Goal: Ask a question

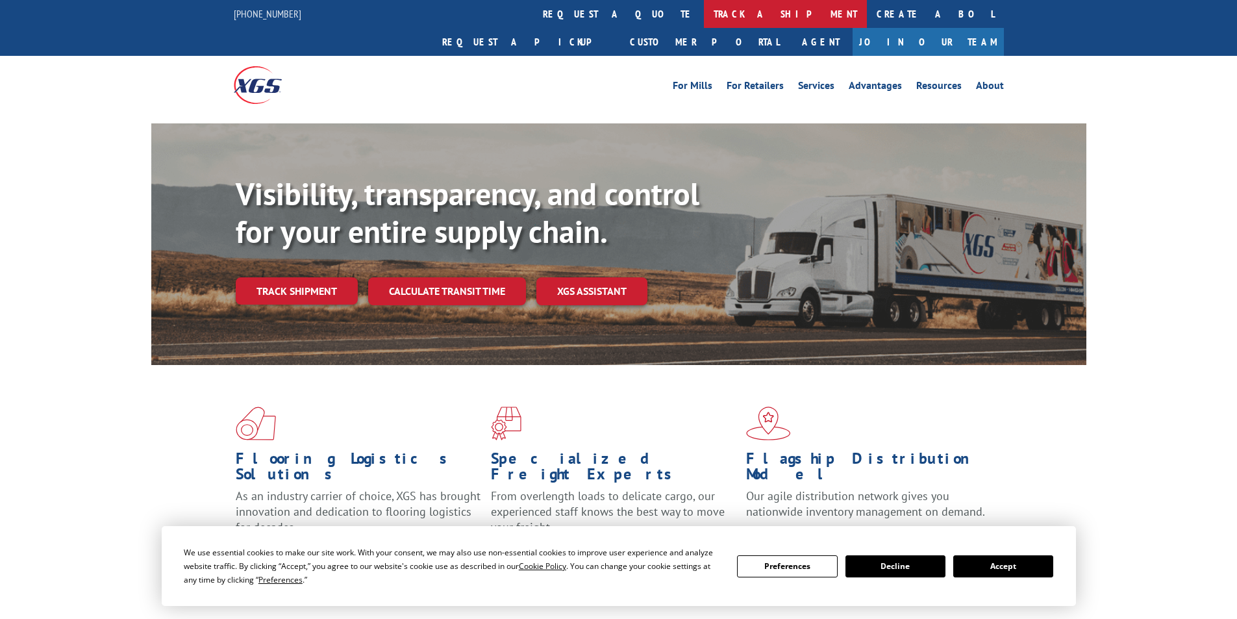
click at [704, 13] on link "track a shipment" at bounding box center [785, 14] width 163 height 28
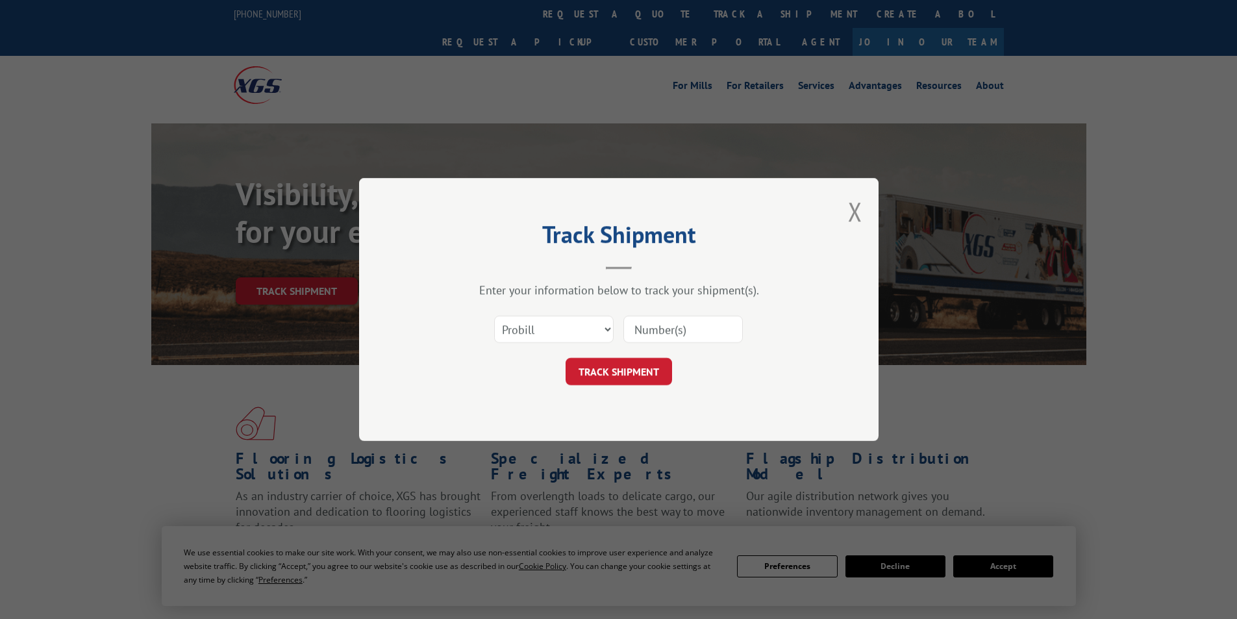
click at [672, 329] on input at bounding box center [684, 329] width 120 height 27
paste input "15339871"
type input "15339871"
click at [637, 371] on button "TRACK SHIPMENT" at bounding box center [619, 371] width 107 height 27
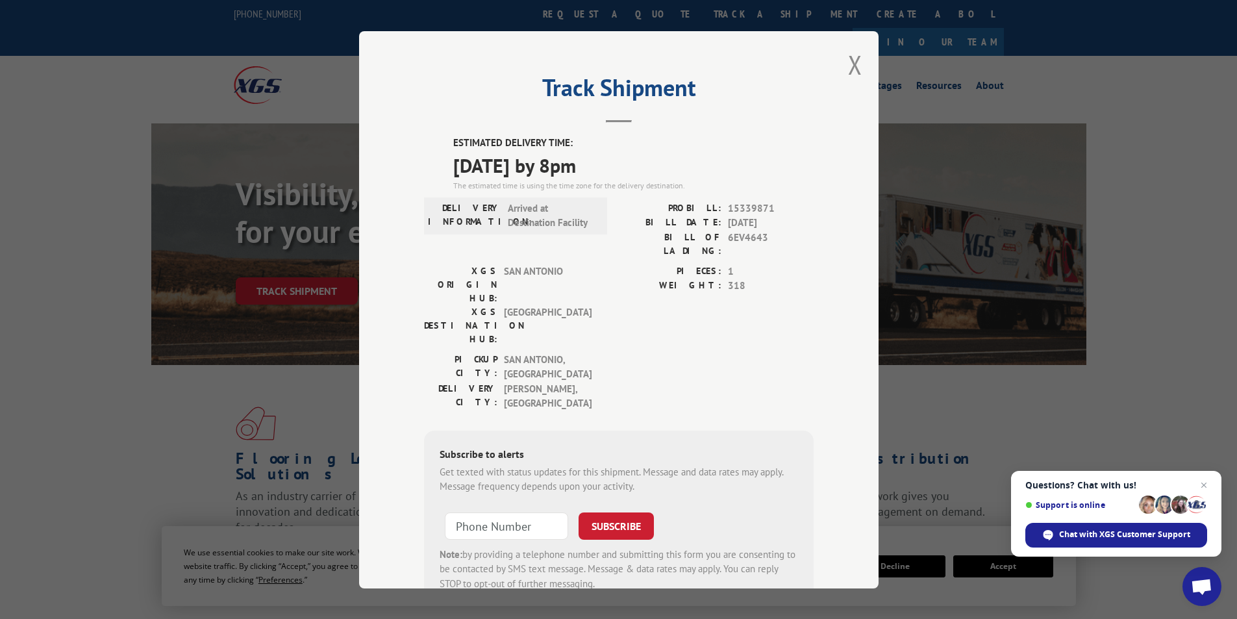
click at [1189, 573] on span "Open chat" at bounding box center [1202, 586] width 39 height 39
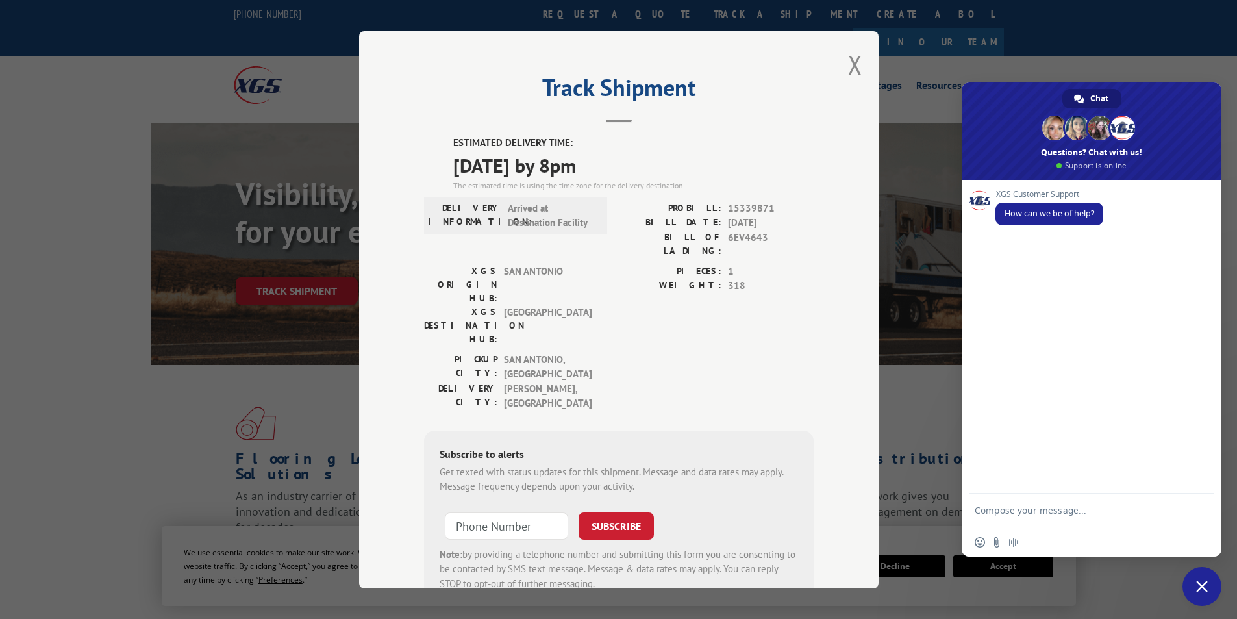
click at [1040, 515] on textarea "Compose your message..." at bounding box center [1077, 516] width 205 height 23
drag, startPoint x: 679, startPoint y: 207, endPoint x: 770, endPoint y: 205, distance: 91.6
click at [770, 205] on div "PROBILL: 15339871" at bounding box center [716, 208] width 195 height 15
copy div "PROBILL: 15339871"
click at [1014, 507] on textarea "Compose your message..." at bounding box center [1077, 516] width 205 height 23
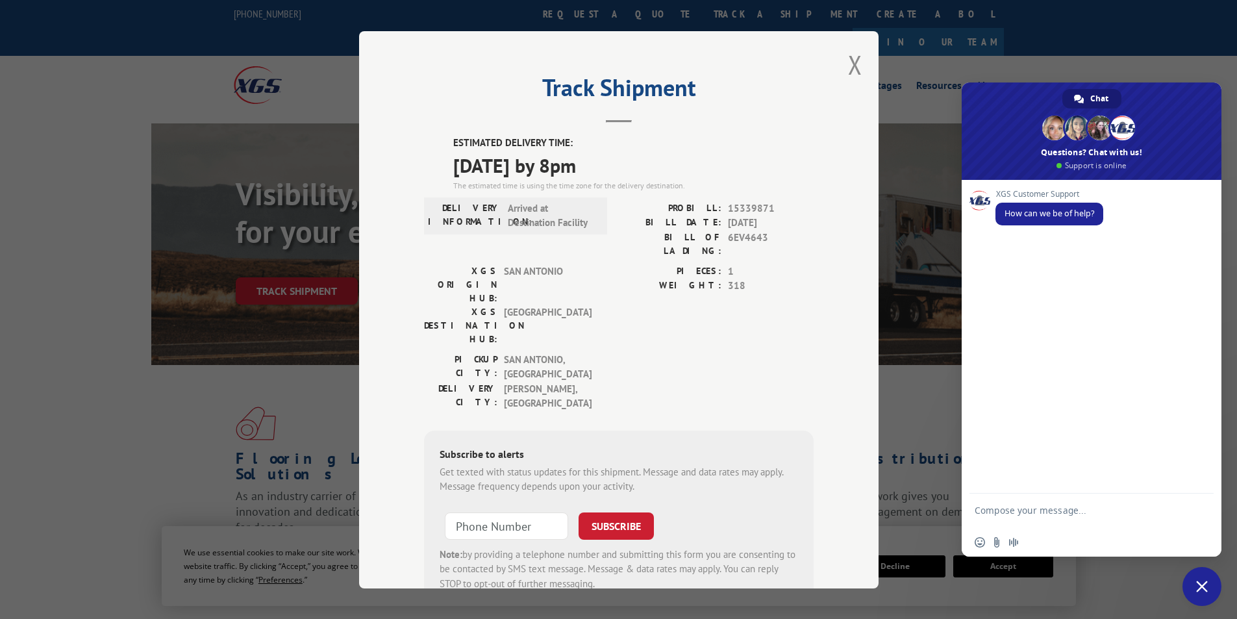
click at [989, 503] on form at bounding box center [1077, 512] width 205 height 37
drag, startPoint x: 989, startPoint y: 503, endPoint x: 965, endPoint y: 270, distance: 233.8
click at [965, 270] on div "XGS Customer Support How can we be of help?" at bounding box center [1092, 337] width 260 height 314
click at [990, 516] on textarea "Compose your message..." at bounding box center [1077, 516] width 205 height 23
paste textarea "PROBILL: 15339871"
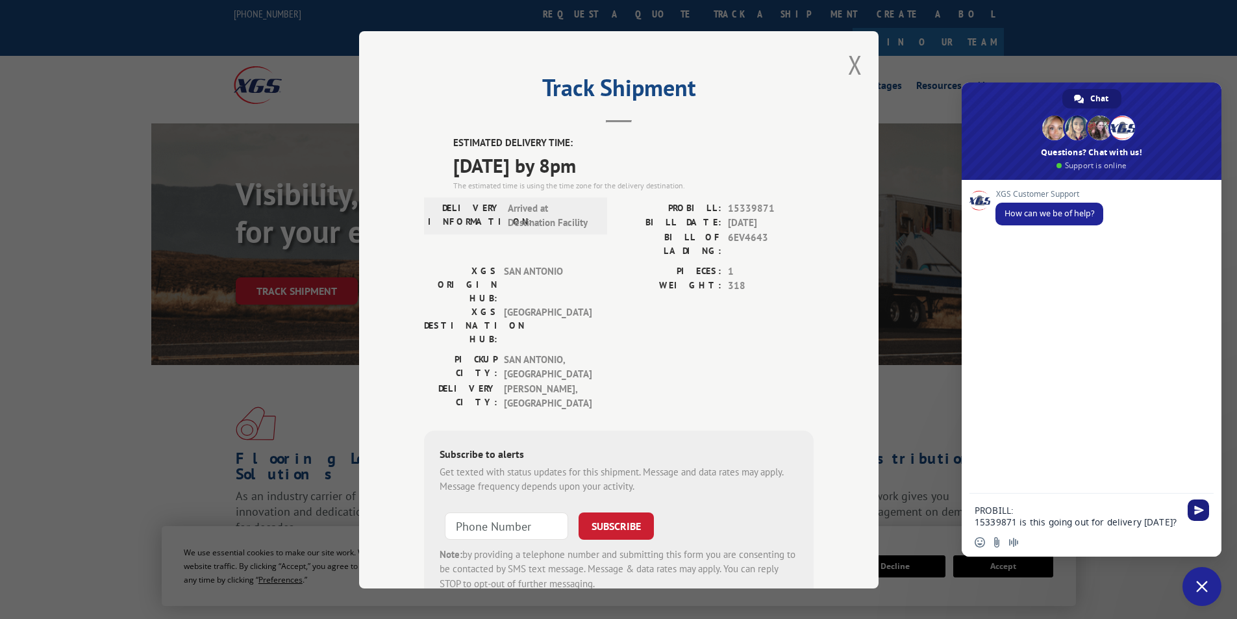
type textarea "PROBILL: 15339871 is this going out for delivery [DATE]?"
click at [1195, 512] on span "Send" at bounding box center [1199, 510] width 10 height 10
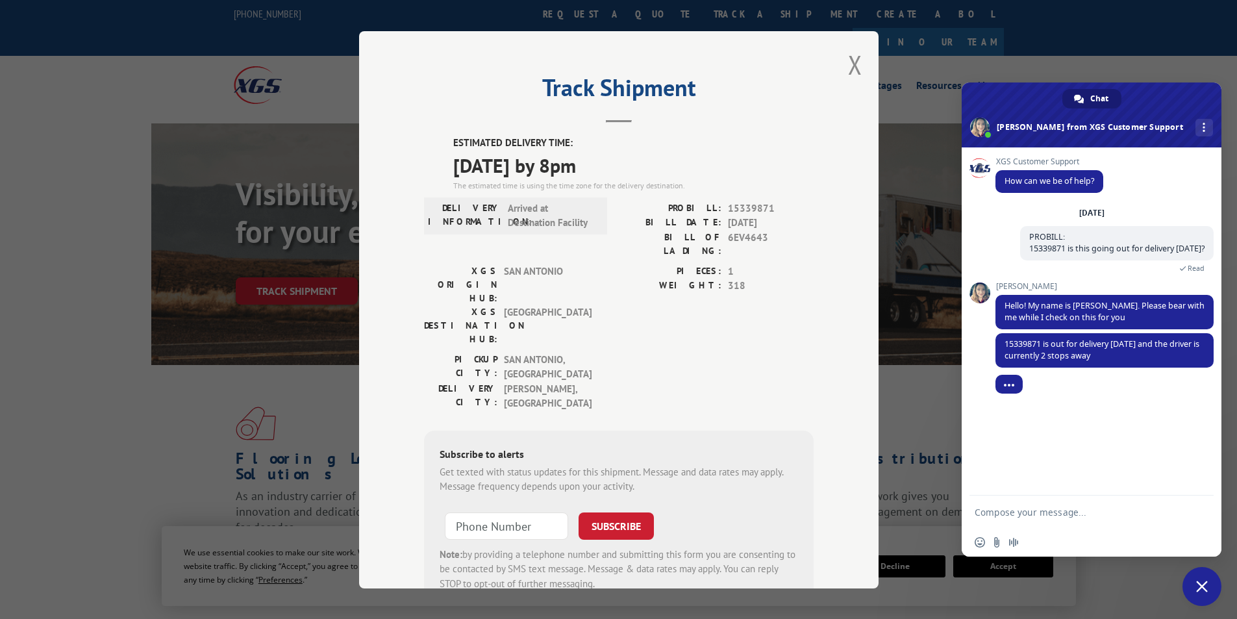
click at [1066, 401] on div at bounding box center [1105, 395] width 218 height 26
click at [1127, 381] on div "[PERSON_NAME] 15339871 is out for delivery [DATE] and the driver is currently 2…" at bounding box center [1105, 357] width 218 height 49
click at [976, 348] on div "XGS Customer Support How can we be of help? [DATE] PROBILL: 15339871 is this go…" at bounding box center [1092, 321] width 260 height 348
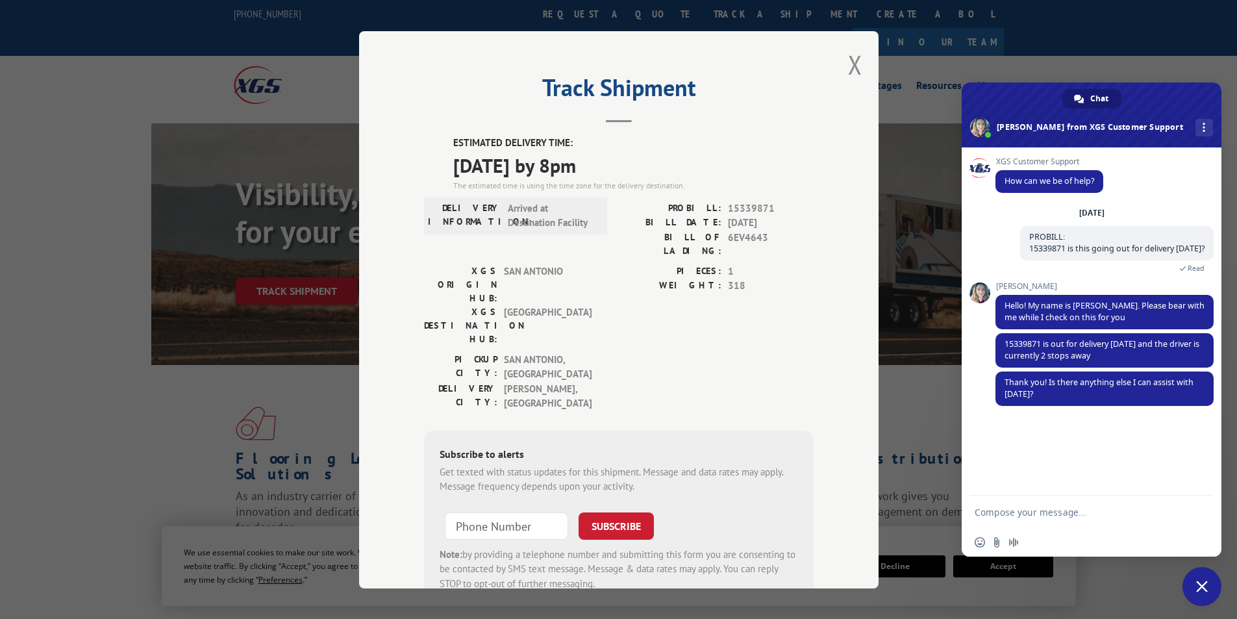
click at [1068, 527] on form at bounding box center [1077, 513] width 205 height 35
click at [1074, 509] on textarea "Compose your message..." at bounding box center [1077, 513] width 205 height 12
type textarea "no thank you"
click at [1196, 509] on span "Send" at bounding box center [1199, 512] width 10 height 10
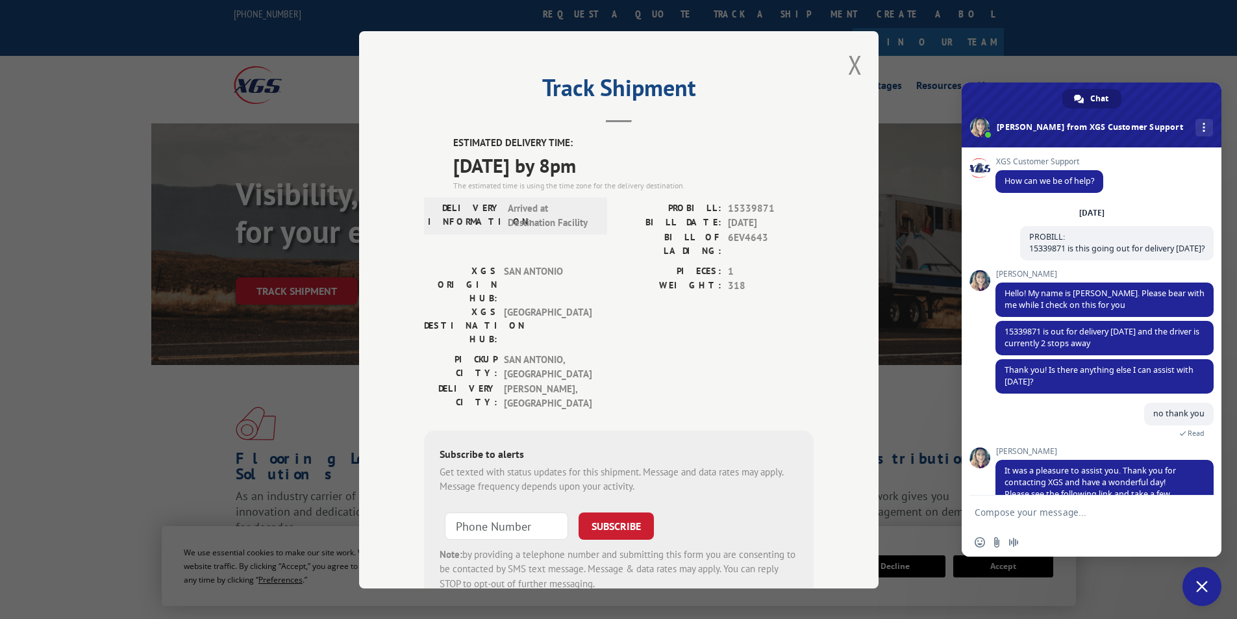
scroll to position [49, 0]
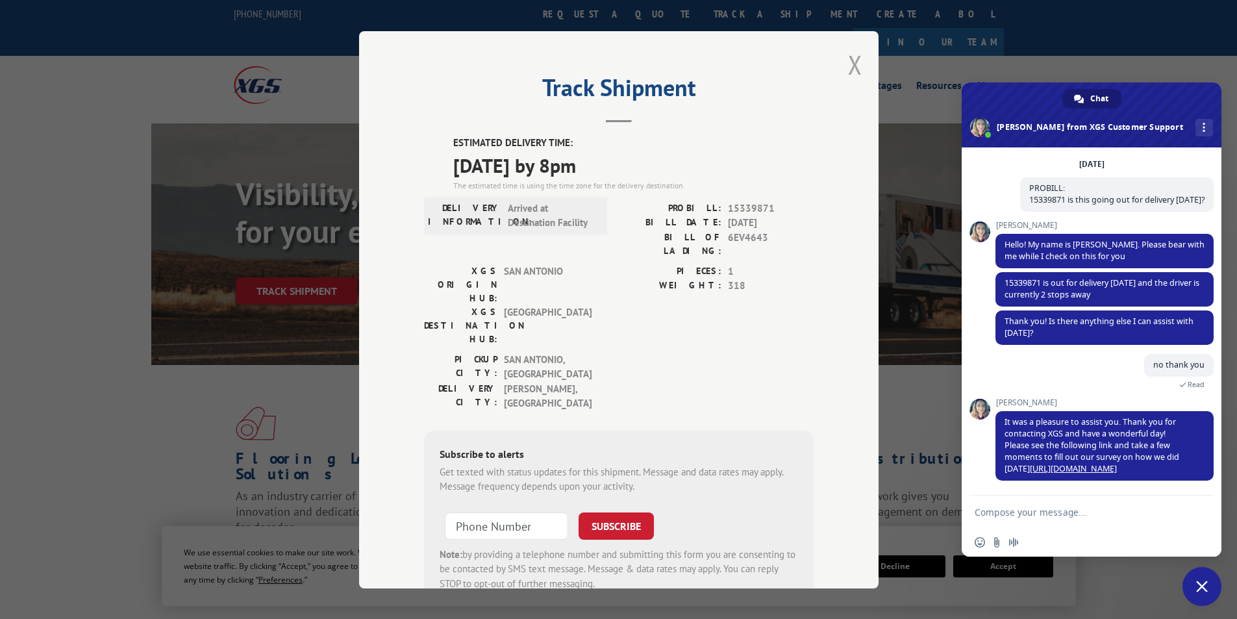
click at [850, 63] on button "Close modal" at bounding box center [855, 64] width 14 height 34
